Goal: Transaction & Acquisition: Subscribe to service/newsletter

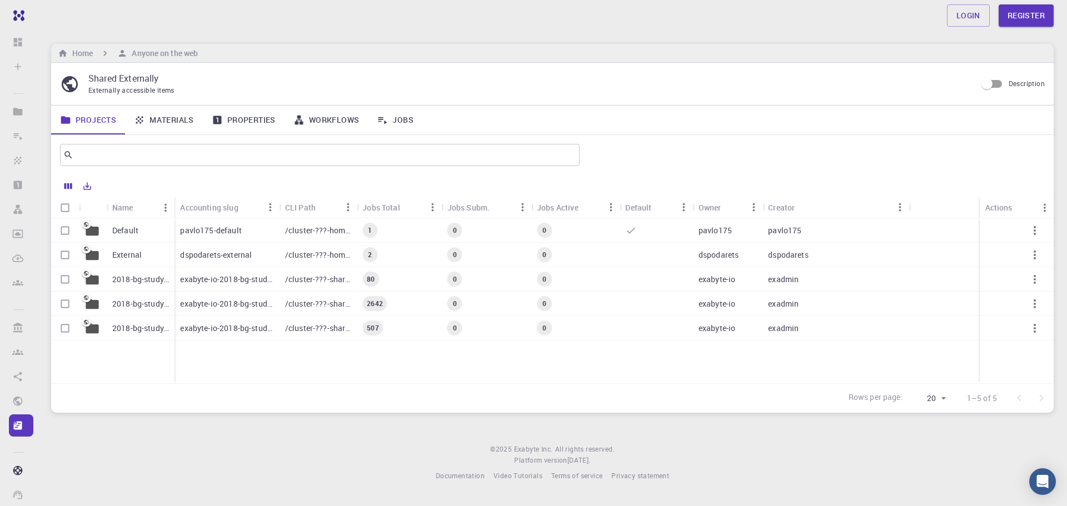
click at [300, 227] on p "/cluster-???-home/pavlo175/pavlo175-default" at bounding box center [318, 230] width 66 height 11
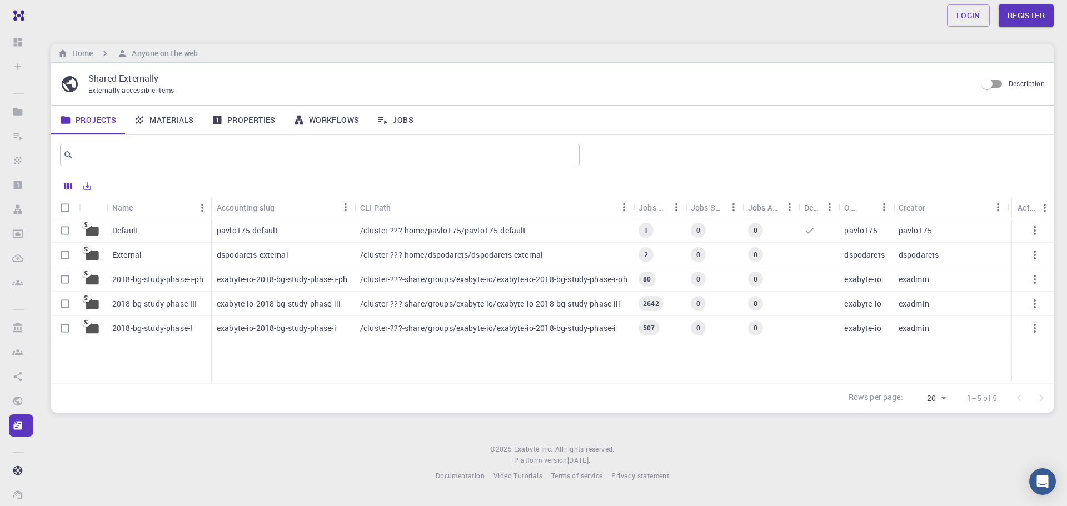
click at [59, 27] on div "Login Register" at bounding box center [552, 15] width 1056 height 31
click at [1020, 6] on link "Register" at bounding box center [1025, 15] width 55 height 22
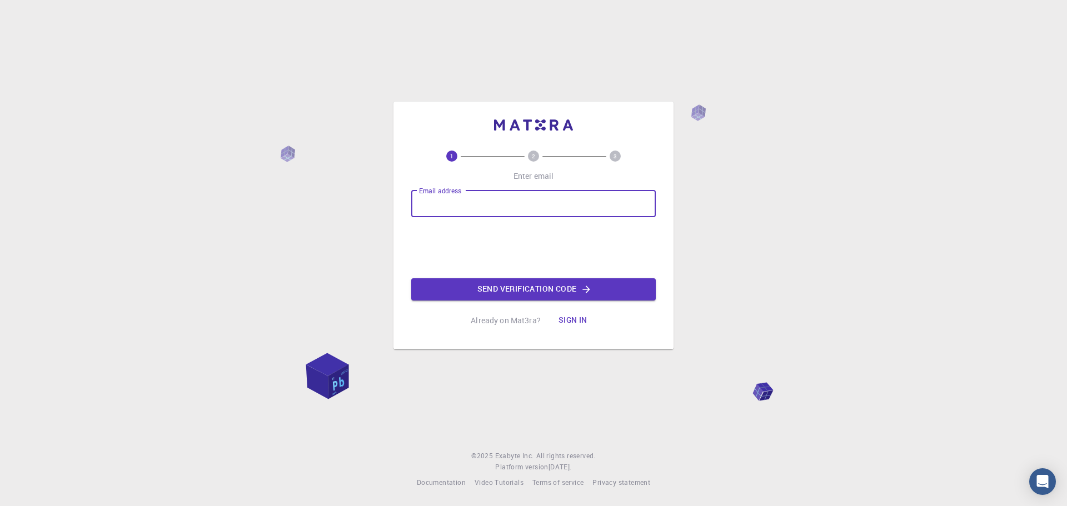
click at [446, 198] on div "Email address Email address" at bounding box center [533, 204] width 244 height 27
type input "[EMAIL_ADDRESS][DOMAIN_NAME]"
click at [500, 301] on div "1 2 3 Enter email Email address [EMAIL_ADDRESS][DOMAIN_NAME] Email address 0cAF…" at bounding box center [533, 241] width 244 height 181
click at [508, 294] on button "Send verification code" at bounding box center [533, 289] width 244 height 22
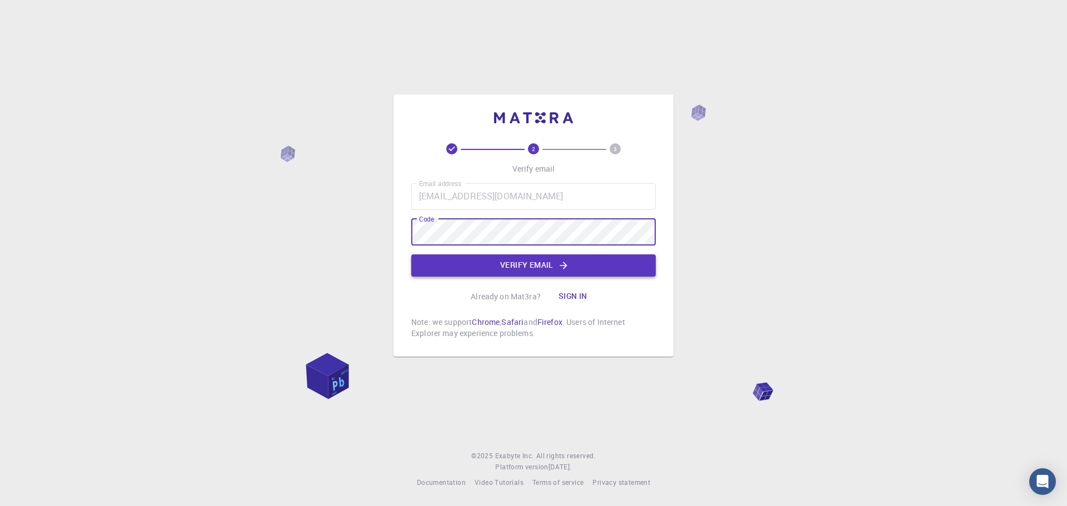
click at [510, 263] on button "Verify email" at bounding box center [533, 265] width 244 height 22
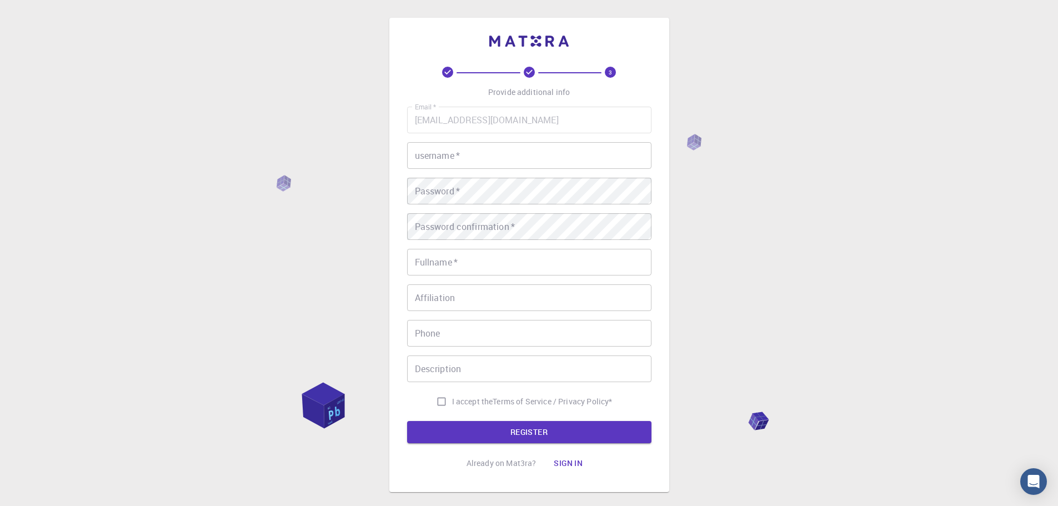
click at [466, 312] on div "Email   * [EMAIL_ADDRESS][DOMAIN_NAME] Email   * username   * username   * Pass…" at bounding box center [529, 260] width 244 height 306
click at [453, 344] on input "Phone" at bounding box center [529, 333] width 244 height 27
click at [458, 307] on input "Affiliation" at bounding box center [529, 297] width 244 height 27
click at [462, 271] on input "Fullname   *" at bounding box center [529, 262] width 244 height 27
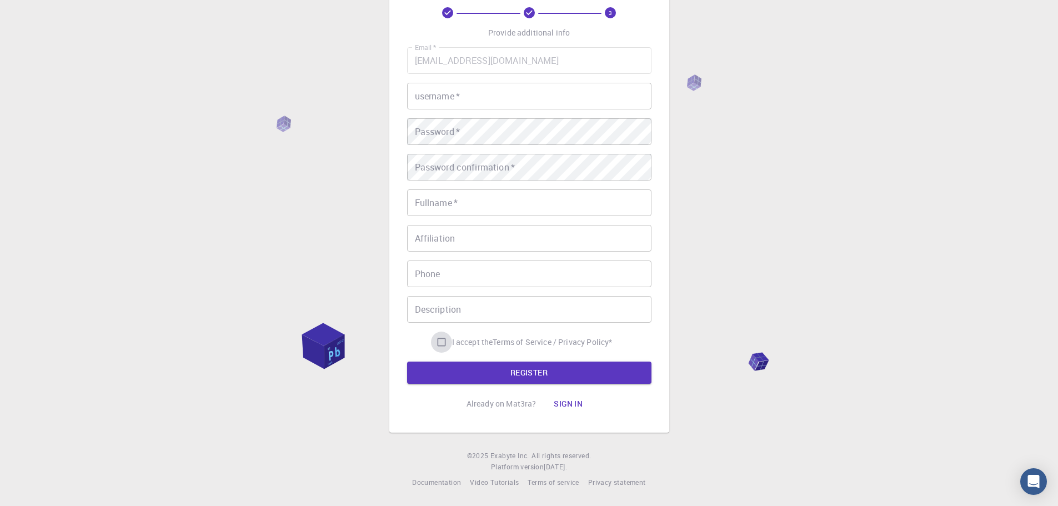
click at [431, 345] on input "I accept the Terms of Service / Privacy Policy *" at bounding box center [441, 342] width 21 height 21
checkbox input "true"
